Goal: Task Accomplishment & Management: Manage account settings

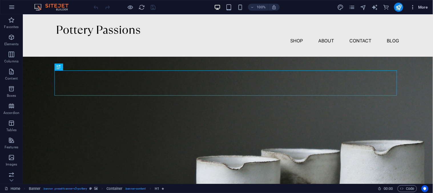
click at [413, 6] on icon "button" at bounding box center [413, 7] width 6 height 6
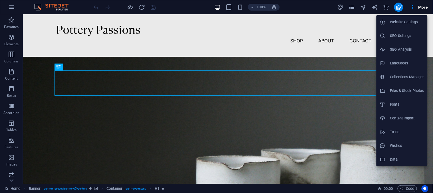
click at [13, 9] on div at bounding box center [216, 96] width 433 height 193
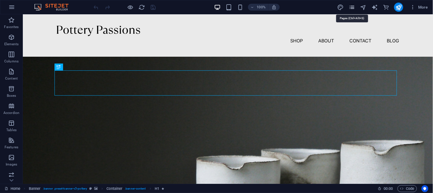
click at [353, 8] on icon "pages" at bounding box center [352, 7] width 7 height 7
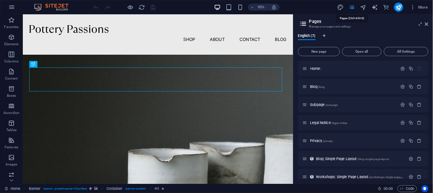
click at [353, 8] on icon "pages" at bounding box center [352, 7] width 7 height 7
click at [428, 23] on icon at bounding box center [426, 24] width 3 height 5
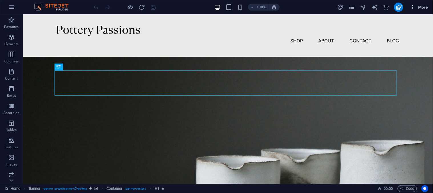
click at [422, 5] on span "More" at bounding box center [419, 7] width 18 height 6
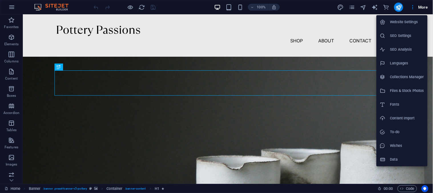
click at [412, 19] on h6 "Website Settings" at bounding box center [407, 22] width 34 height 7
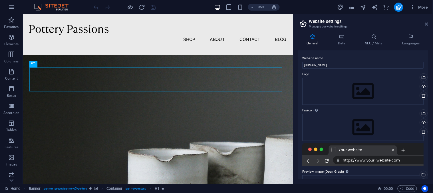
click at [428, 23] on icon at bounding box center [426, 24] width 3 height 5
